Goal: Task Accomplishment & Management: Complete application form

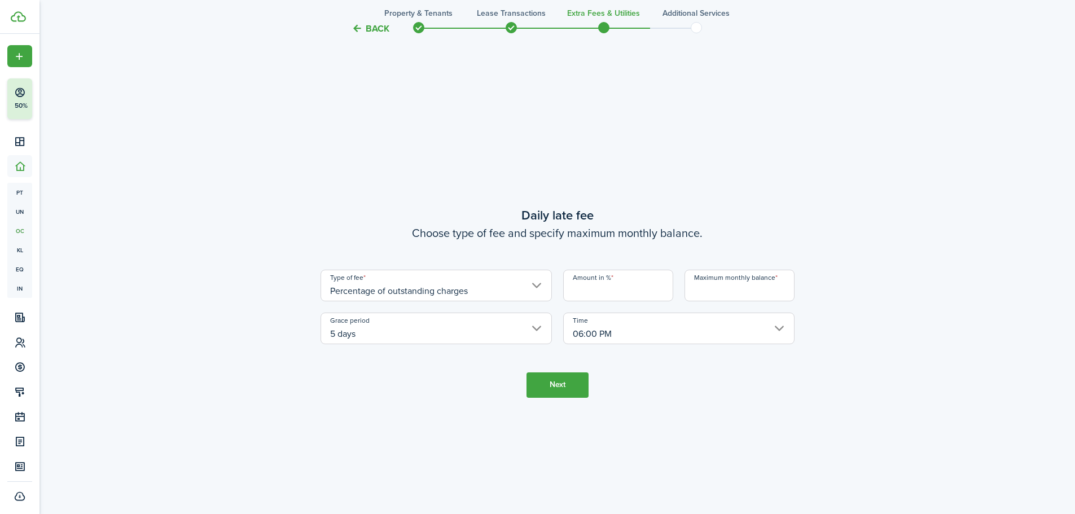
click at [538, 286] on input "Percentage of outstanding charges" at bounding box center [436, 286] width 231 height 32
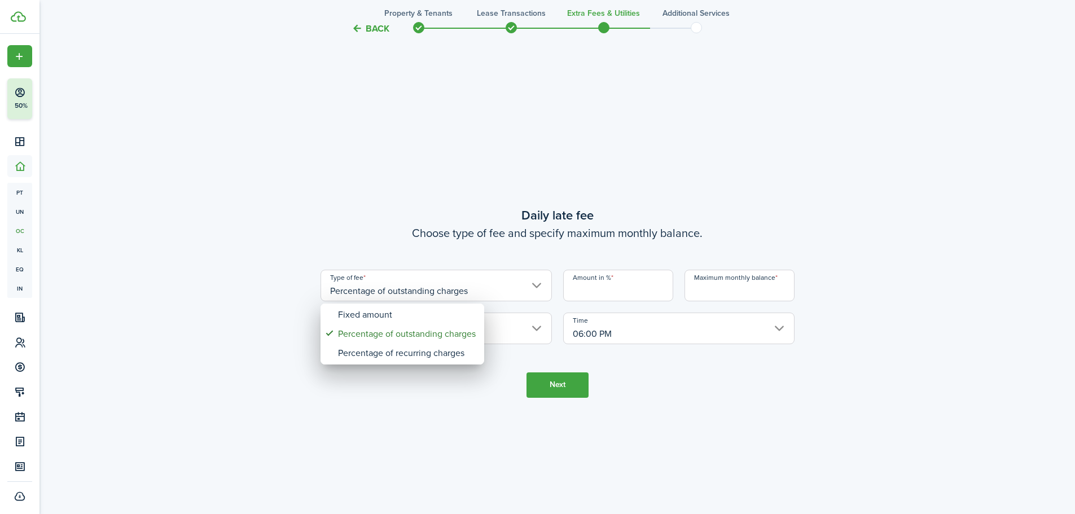
click at [616, 286] on div at bounding box center [538, 257] width 1256 height 695
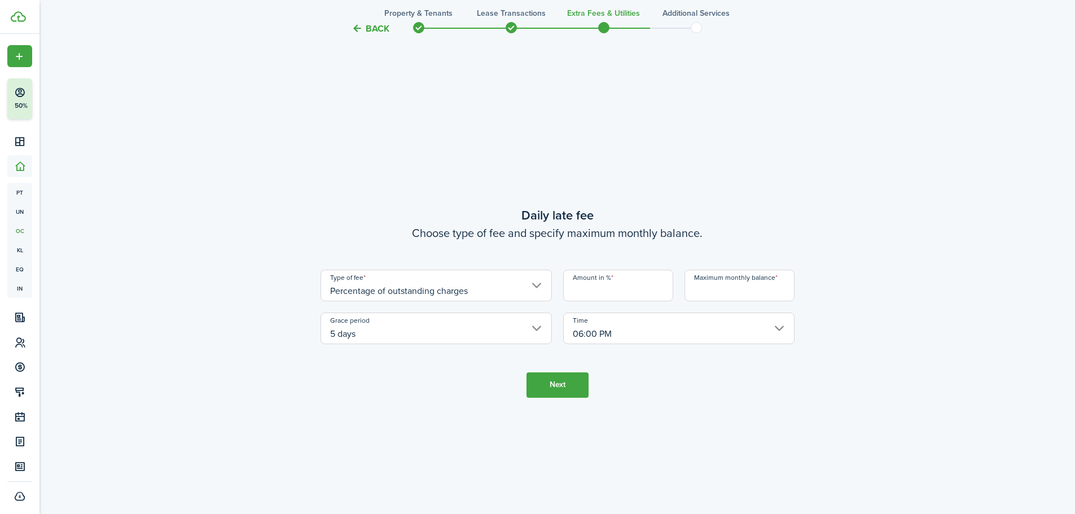
click at [617, 288] on input "Amount in %" at bounding box center [618, 286] width 110 height 32
click at [540, 330] on input "5 days" at bounding box center [436, 329] width 231 height 32
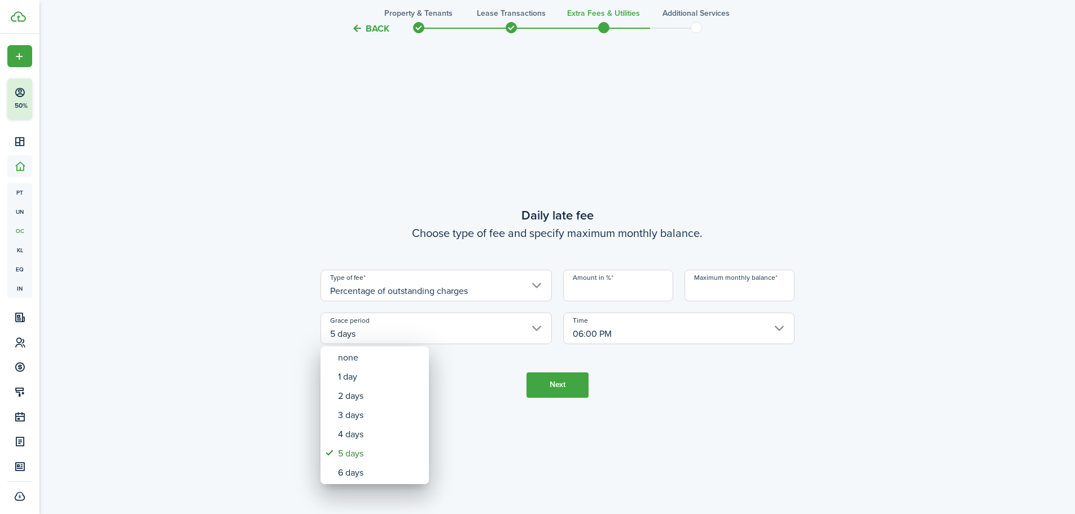
click at [540, 330] on div at bounding box center [538, 257] width 1256 height 695
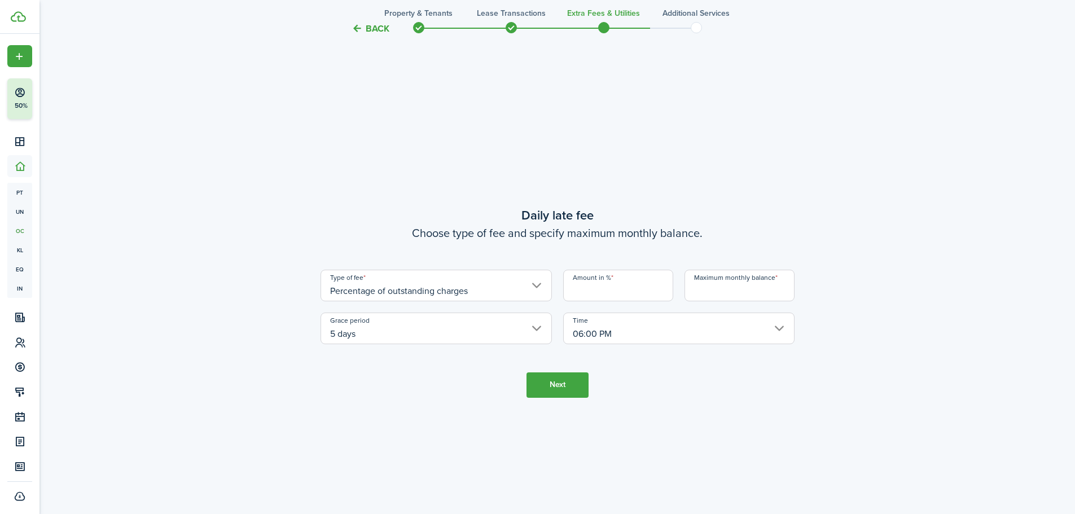
click at [532, 283] on input "Percentage of outstanding charges" at bounding box center [436, 286] width 231 height 32
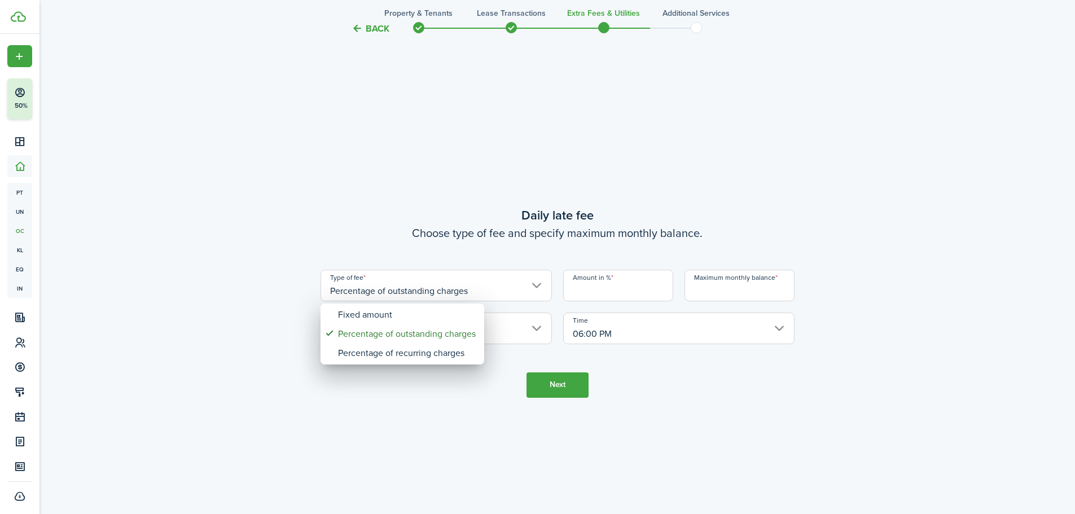
click at [584, 288] on div at bounding box center [538, 257] width 1256 height 695
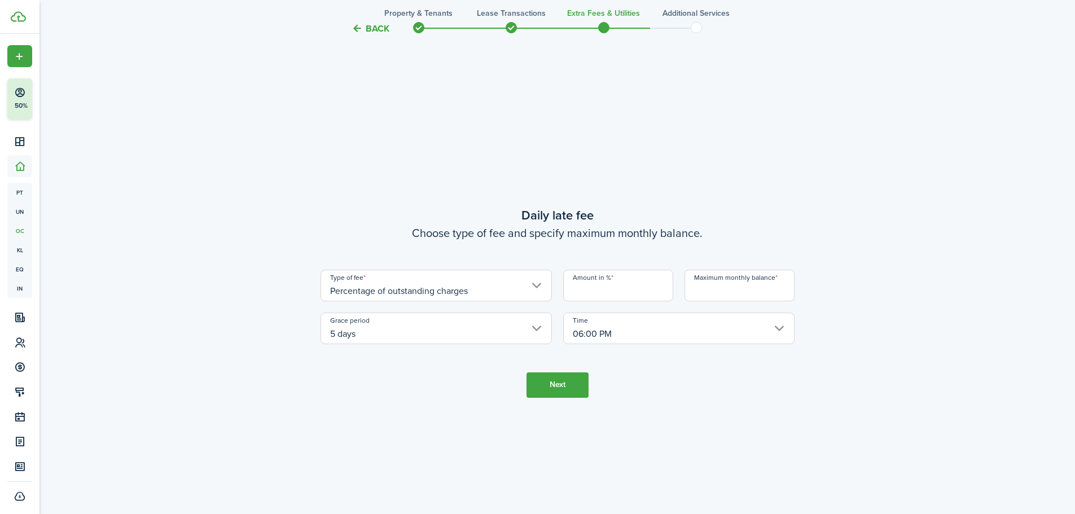
click at [609, 291] on input "Amount in %" at bounding box center [618, 286] width 110 height 32
type input "10"
click at [678, 155] on tc-wizard-step "Daily late fee Choose type of fee and specify maximum monthly balance. Type of …" at bounding box center [558, 302] width 474 height 514
click at [555, 395] on button "Next" at bounding box center [558, 384] width 62 height 25
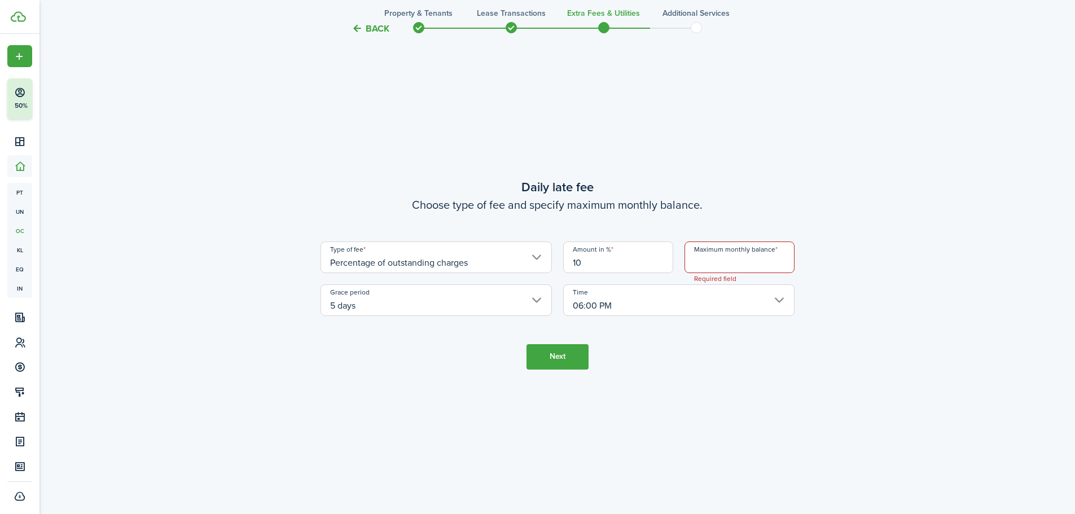
click at [715, 259] on input "Maximum monthly balance" at bounding box center [740, 258] width 110 height 32
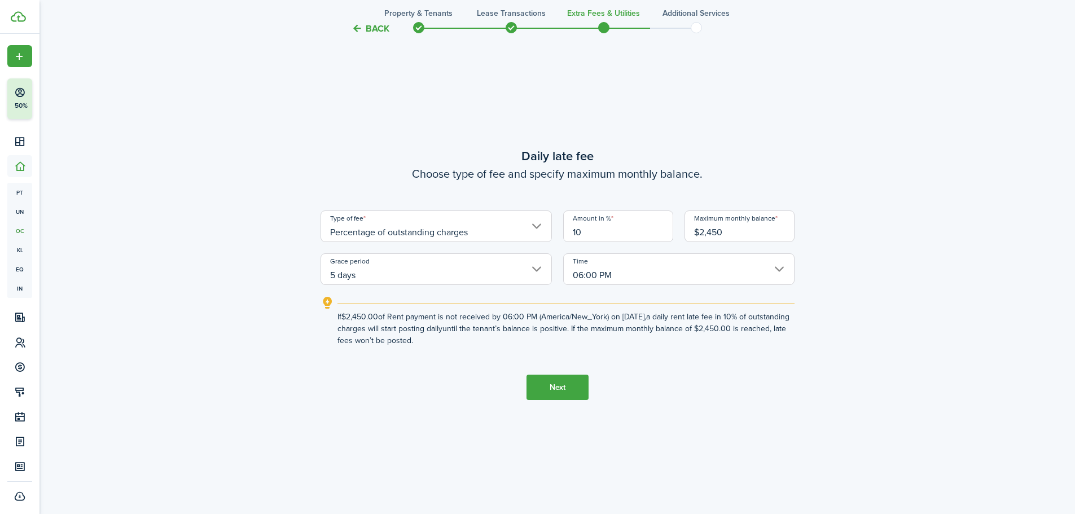
type input "$2,450.00"
click at [581, 233] on input "10" at bounding box center [618, 227] width 110 height 32
type input "1"
click at [743, 266] on input "06:00 PM" at bounding box center [678, 269] width 231 height 32
type input "5"
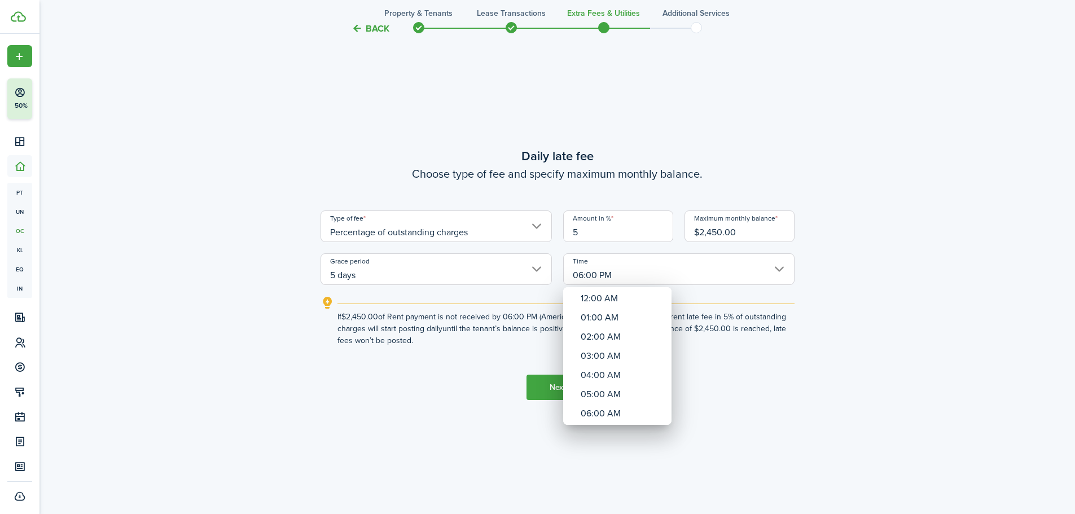
click at [751, 229] on div at bounding box center [538, 257] width 1256 height 695
